Goal: Task Accomplishment & Management: Complete application form

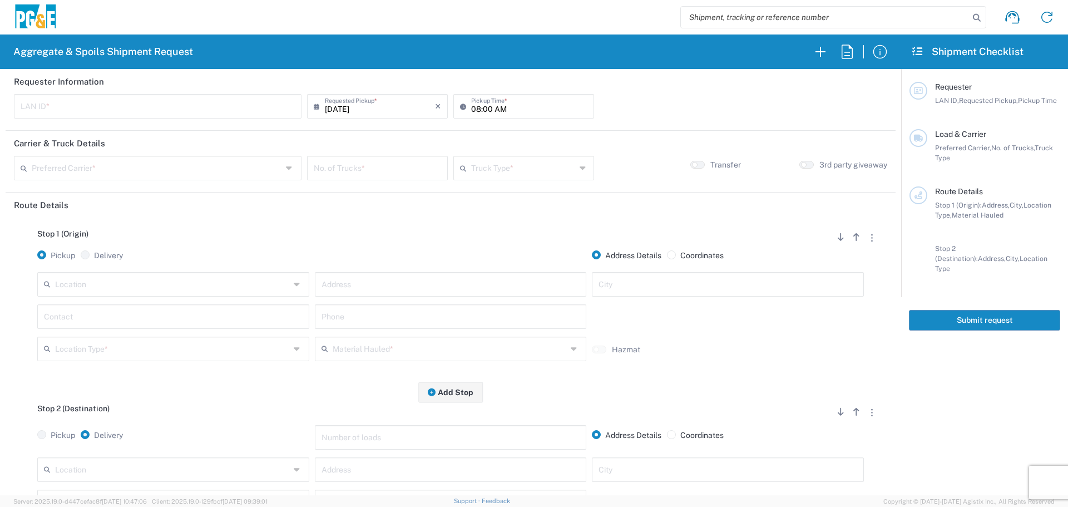
click at [212, 110] on input "text" at bounding box center [158, 105] width 274 height 19
type input "s"
type input "DSL0"
click at [471, 105] on input "08:00 AM" at bounding box center [529, 105] width 116 height 19
type input "07:00 AM"
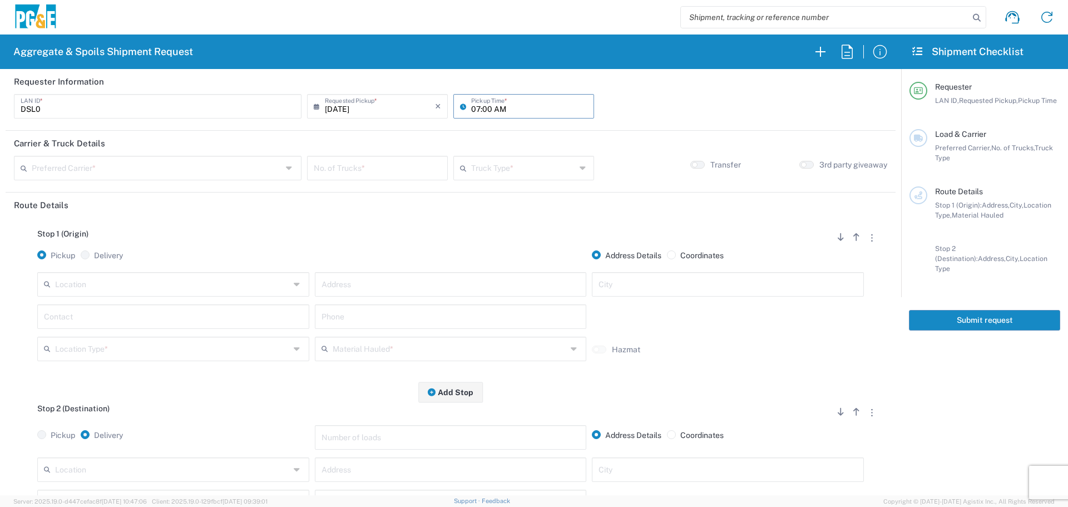
click at [219, 170] on input "text" at bounding box center [157, 166] width 250 height 19
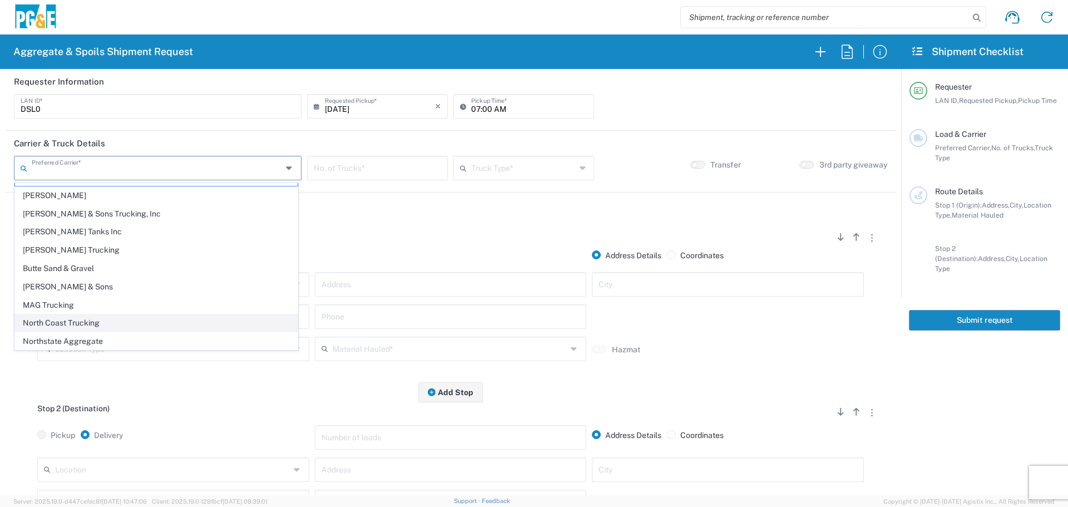
scroll to position [34, 0]
click at [149, 321] on span "Northstate Aggregate" at bounding box center [156, 322] width 282 height 17
click at [153, 171] on input "Northstate Aggregate" at bounding box center [157, 166] width 250 height 19
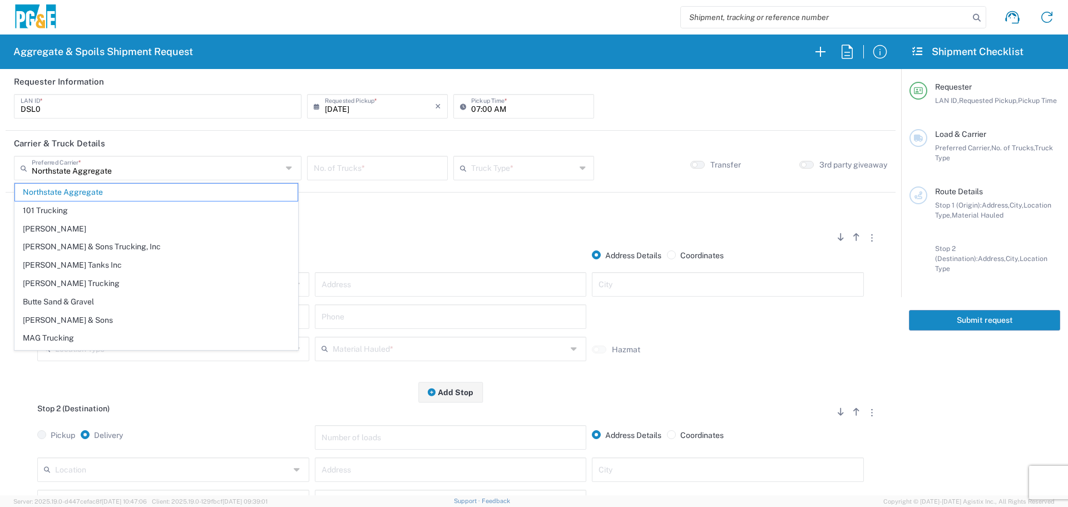
click at [97, 241] on span "[PERSON_NAME] & Sons Trucking, Inc" at bounding box center [156, 246] width 282 height 17
type input "[PERSON_NAME] & Sons Trucking, Inc"
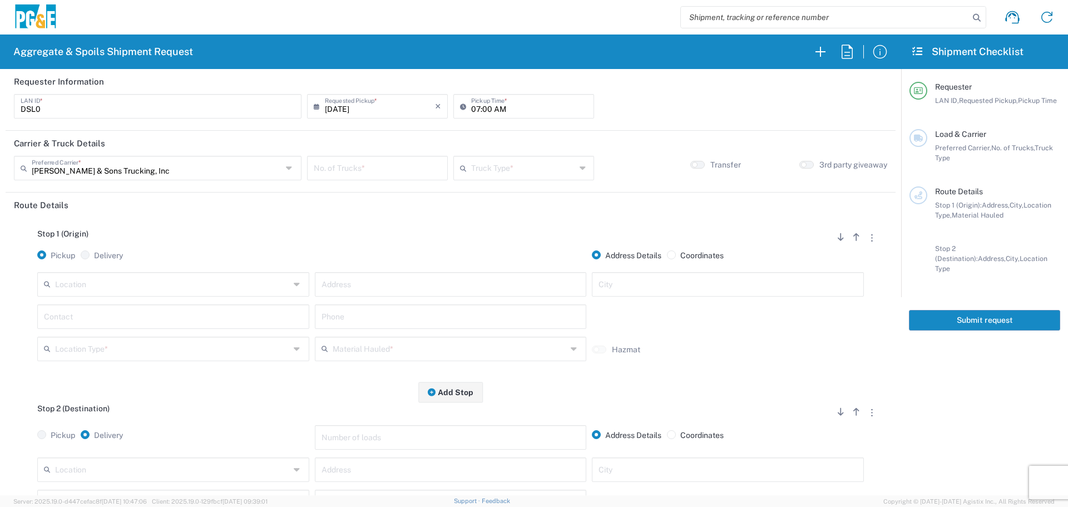
click at [365, 173] on input "number" at bounding box center [377, 166] width 127 height 19
type input "3"
click at [525, 180] on div "Truck Type * 10 Yard Dump Truck 20 Yard Dump Truck Bottom Dump Flat Bed Super D…" at bounding box center [523, 172] width 146 height 32
click at [534, 174] on input "text" at bounding box center [523, 166] width 105 height 19
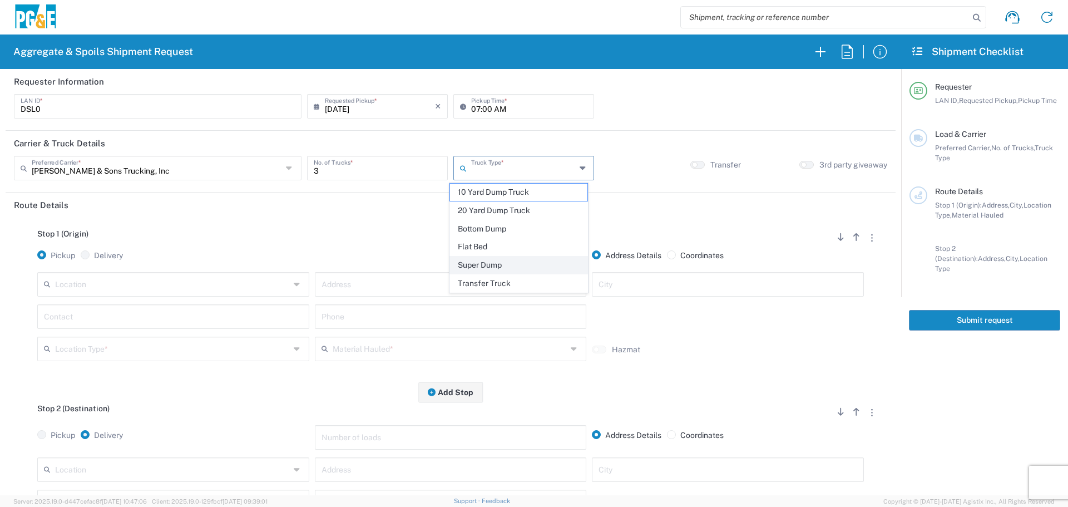
click at [500, 261] on span "Super Dump" at bounding box center [518, 264] width 137 height 17
type input "Super Dump"
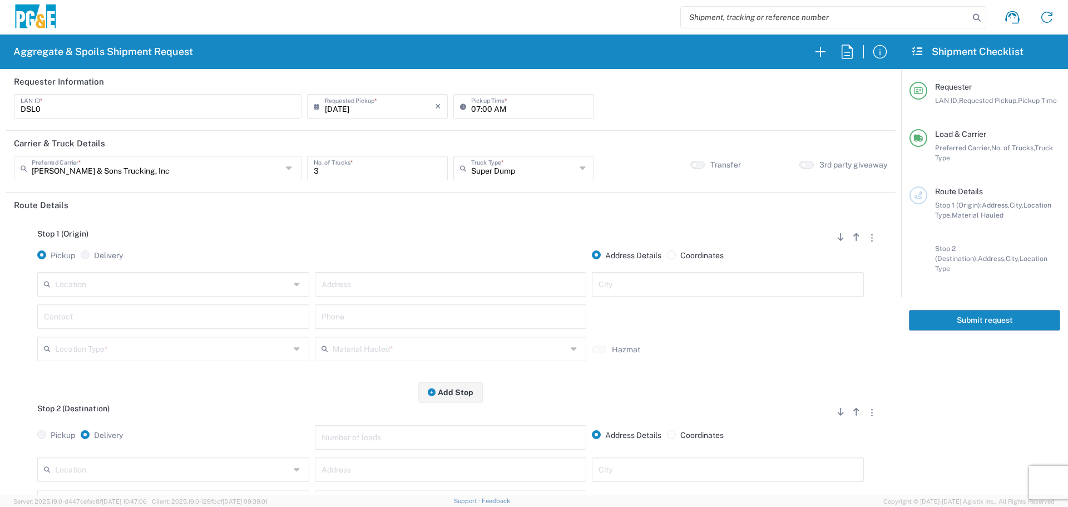
click at [228, 289] on input "text" at bounding box center [172, 283] width 235 height 19
type input "Paradise - [PERSON_NAME]"
type input "[STREET_ADDRESS][PERSON_NAME]"
type input "Paradise"
type input "Business No Loading Dock"
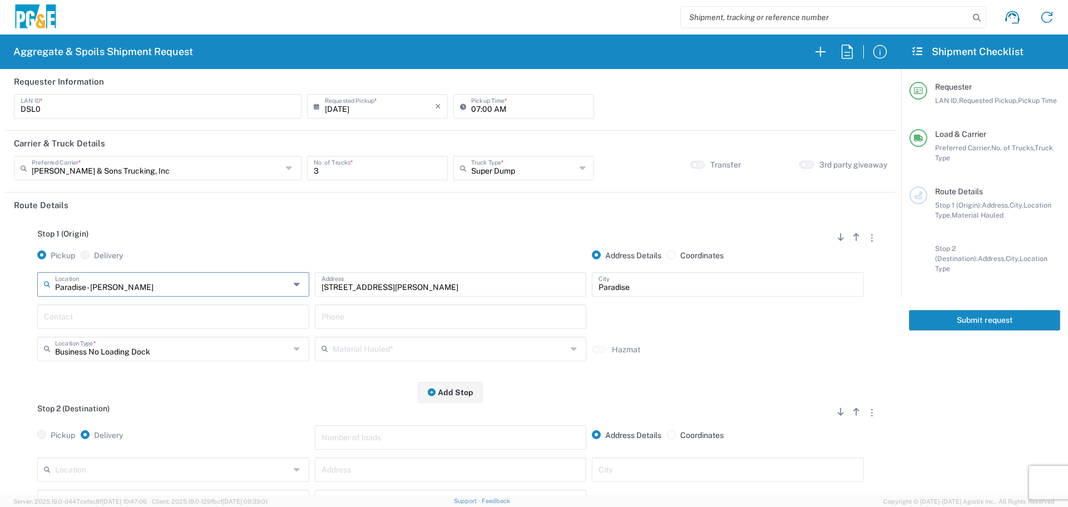
type input "Paradise - [PERSON_NAME]"
click at [197, 320] on input "text" at bounding box center [173, 315] width 259 height 19
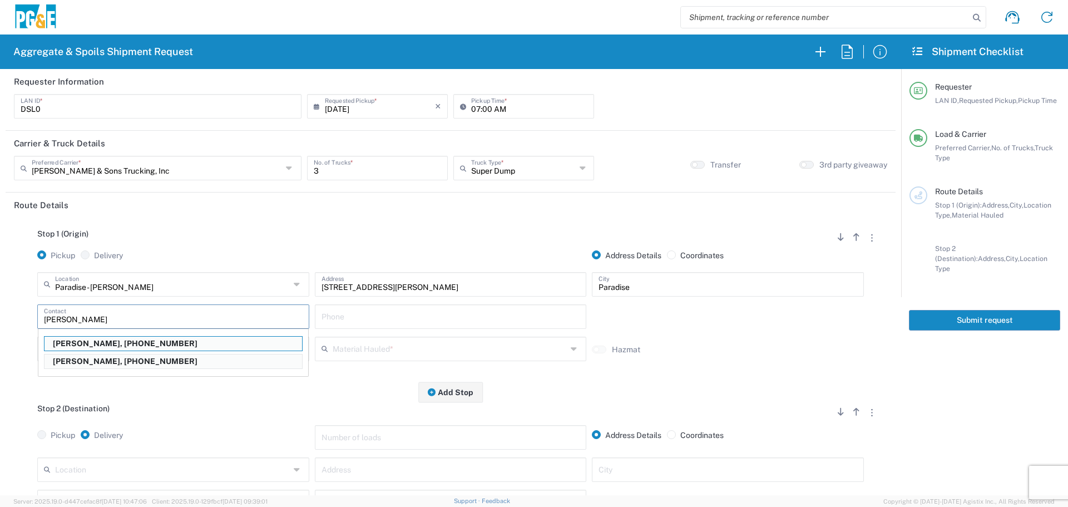
type input "[PERSON_NAME]"
type input "[PHONE_NUMBER]"
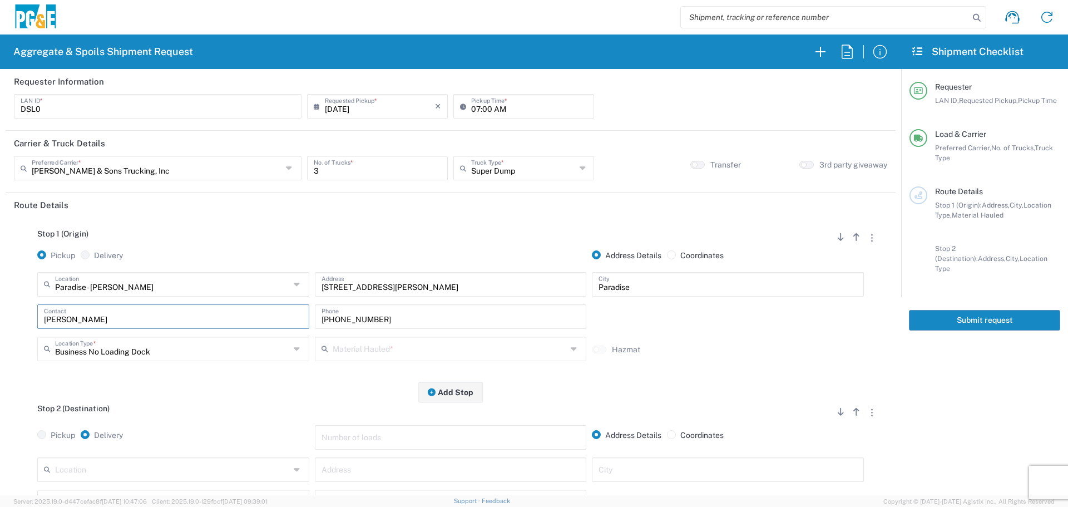
type input "[PERSON_NAME]"
click at [462, 347] on input "text" at bounding box center [450, 347] width 235 height 19
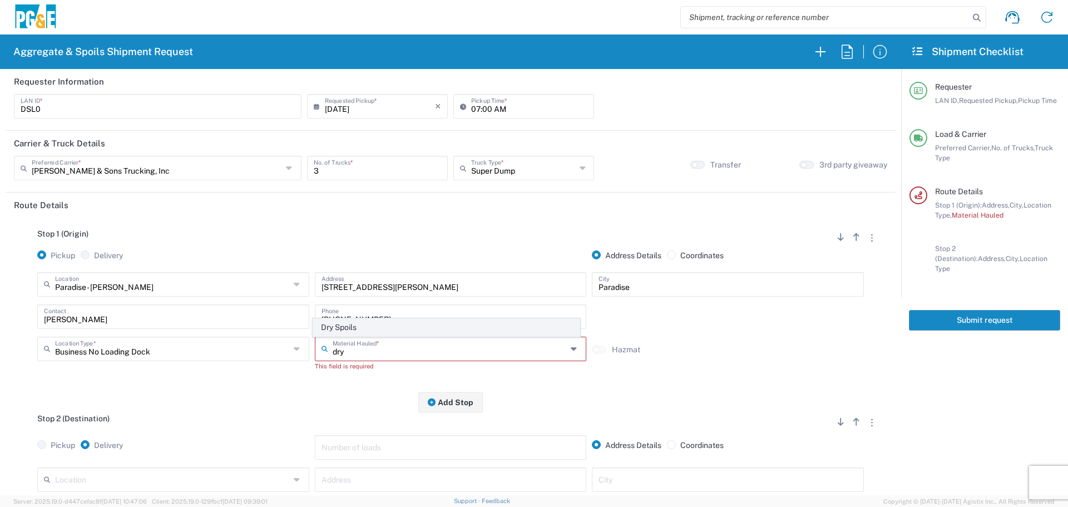
click at [324, 325] on span "Dry Spoils" at bounding box center [446, 327] width 266 height 17
type input "Dry Spoils"
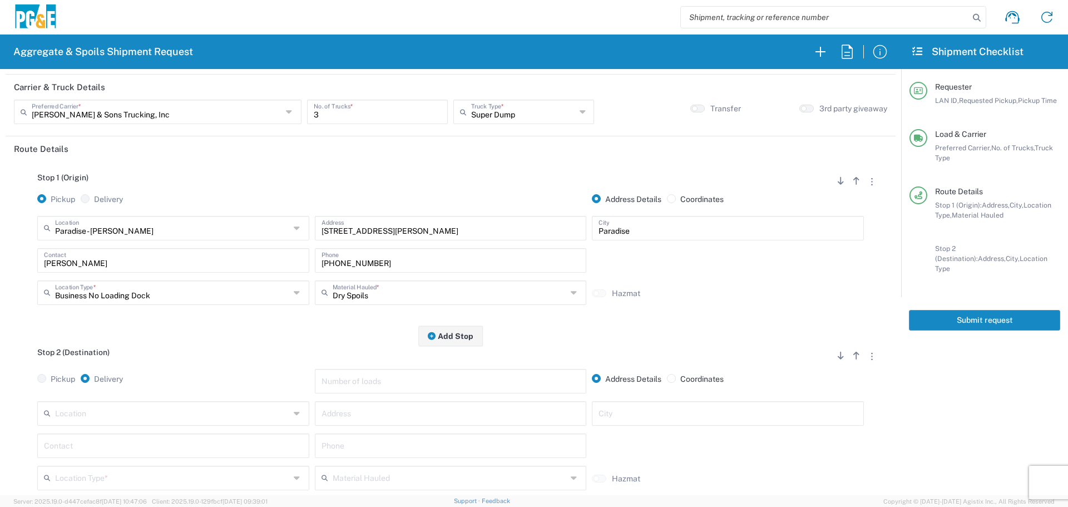
scroll to position [167, 0]
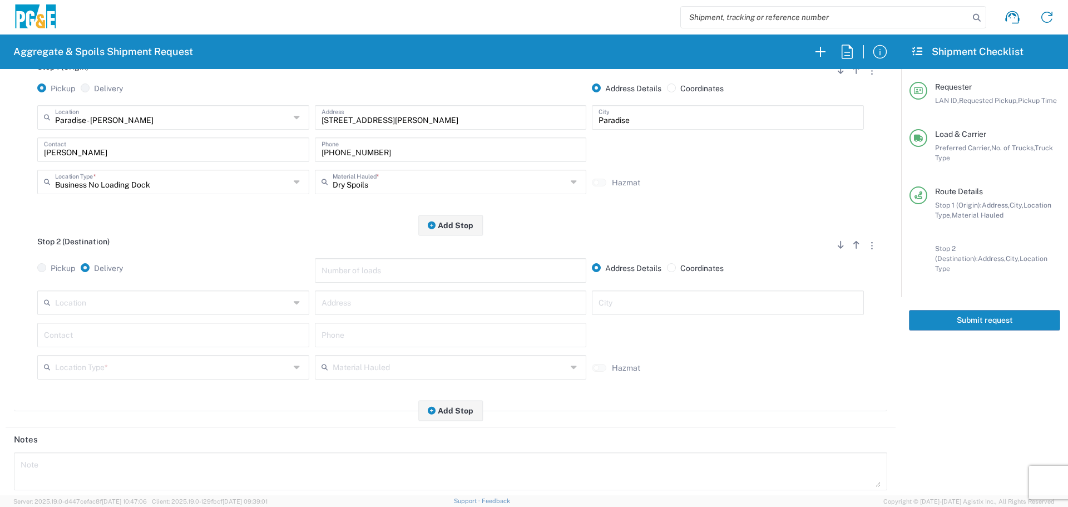
click at [213, 299] on input "text" at bounding box center [172, 301] width 235 height 19
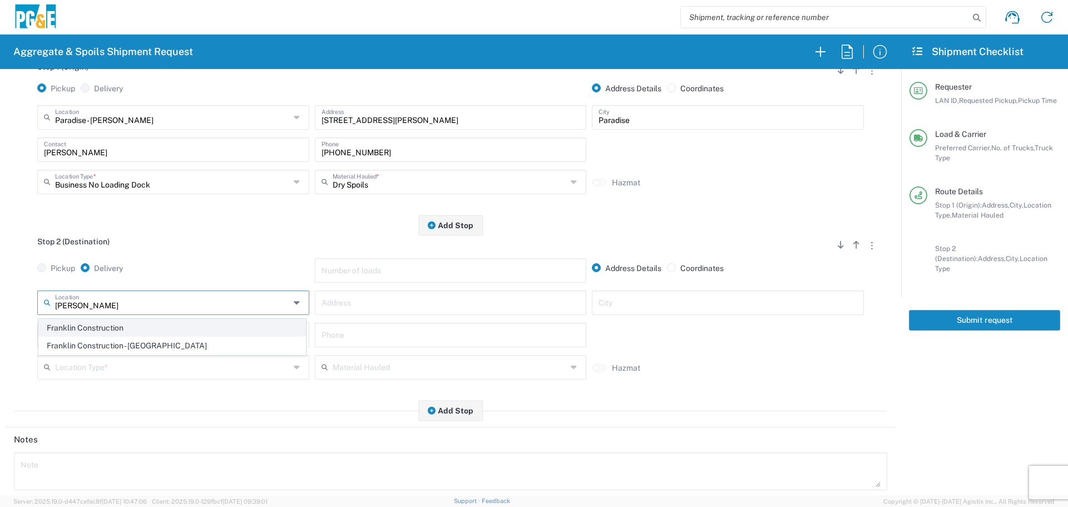
click at [191, 324] on span "Franklin Construction" at bounding box center [172, 327] width 266 height 17
type input "Franklin Construction"
type input "Vina Rd"
type input "Vina"
type input "Business No Loading Dock"
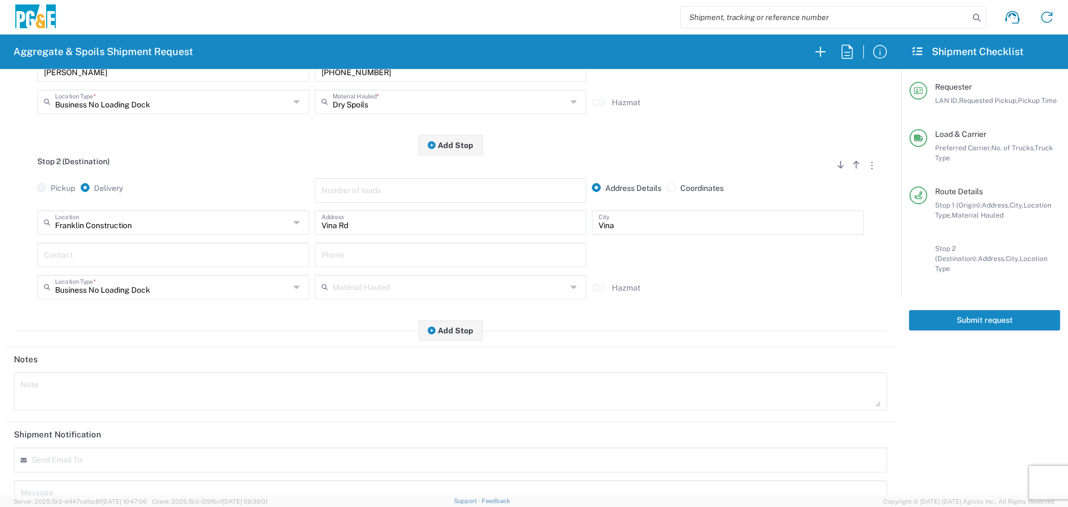
scroll to position [345, 0]
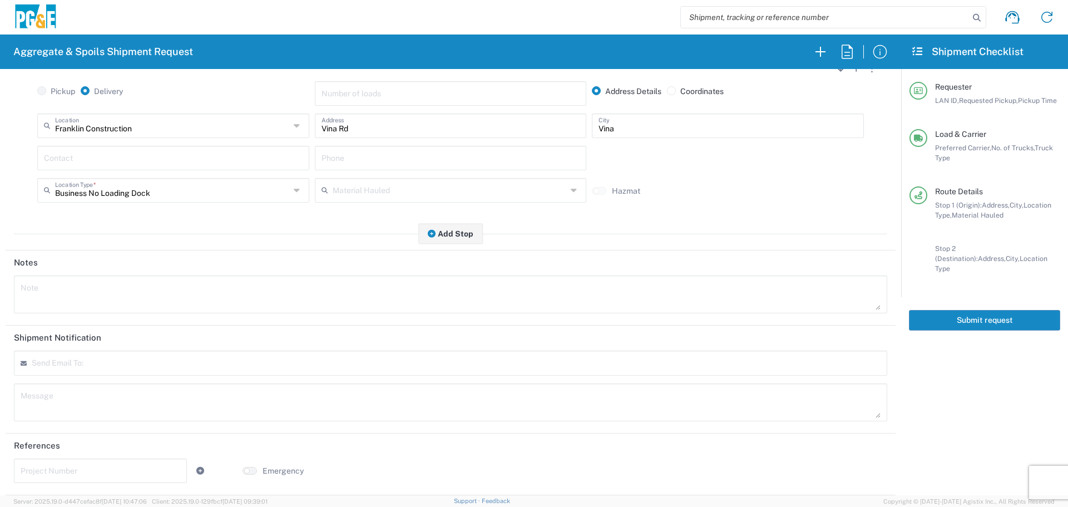
click at [191, 374] on div "Send Email To:" at bounding box center [450, 362] width 873 height 25
type input "[EMAIL_ADDRESS][DOMAIN_NAME]"
click at [949, 310] on button "Submit request" at bounding box center [984, 320] width 151 height 21
